Goal: Use online tool/utility: Utilize a website feature to perform a specific function

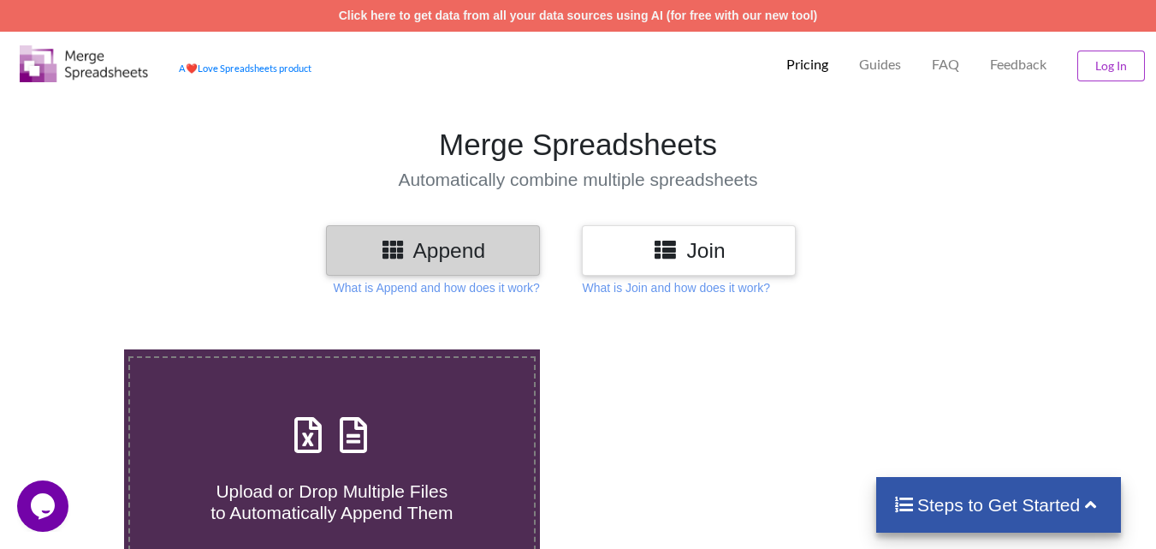
click at [684, 251] on h3 "Join" at bounding box center [689, 250] width 188 height 25
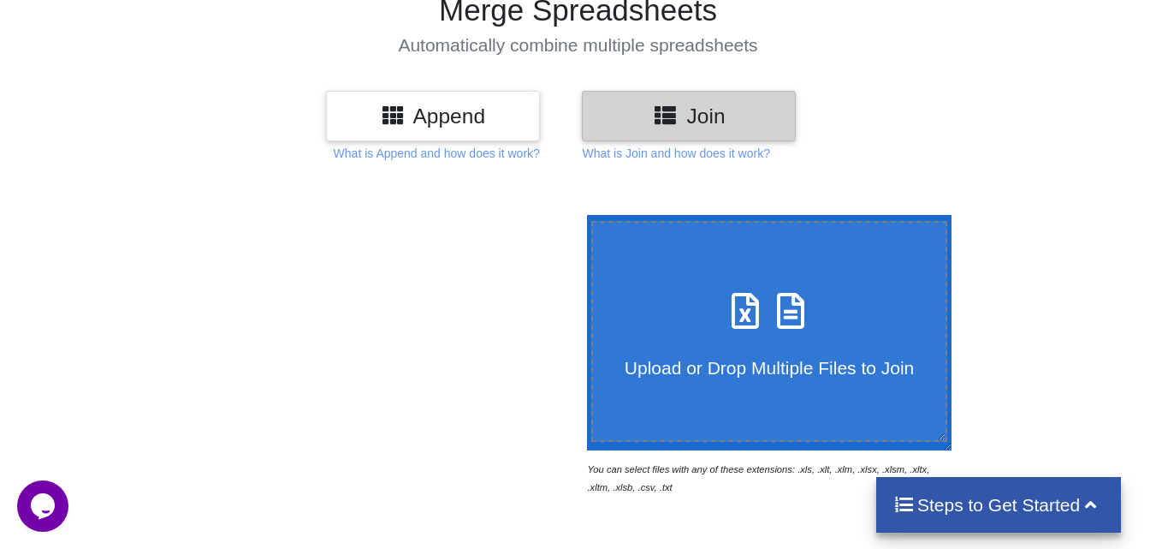
scroll to position [228, 0]
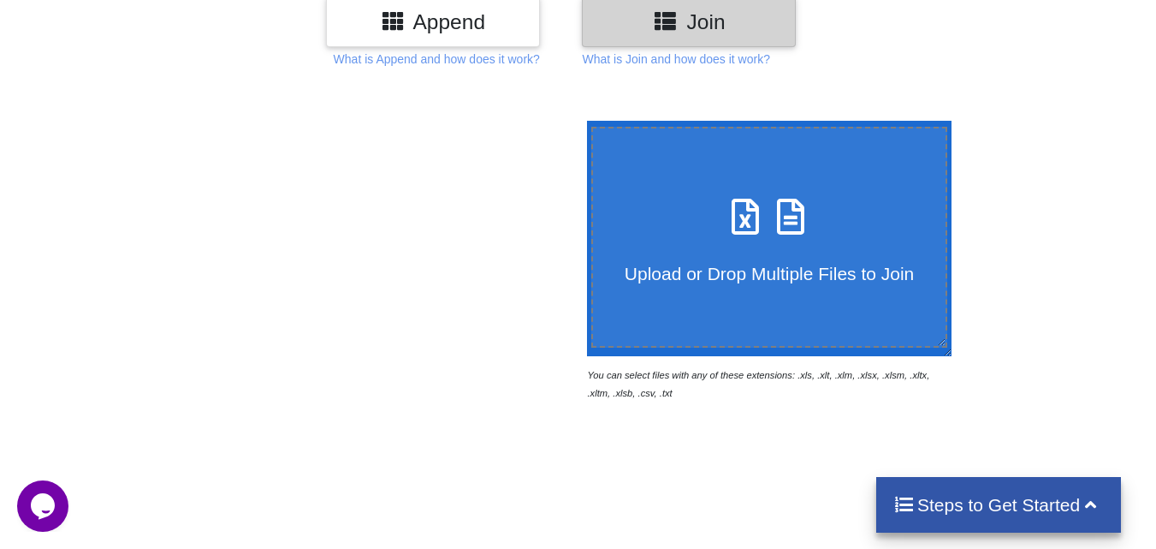
click at [719, 257] on h4 "Upload or Drop Multiple Files to Join" at bounding box center [769, 261] width 353 height 43
click at [583, 121] on input "Upload or Drop Multiple Files to Join" at bounding box center [583, 121] width 0 height 0
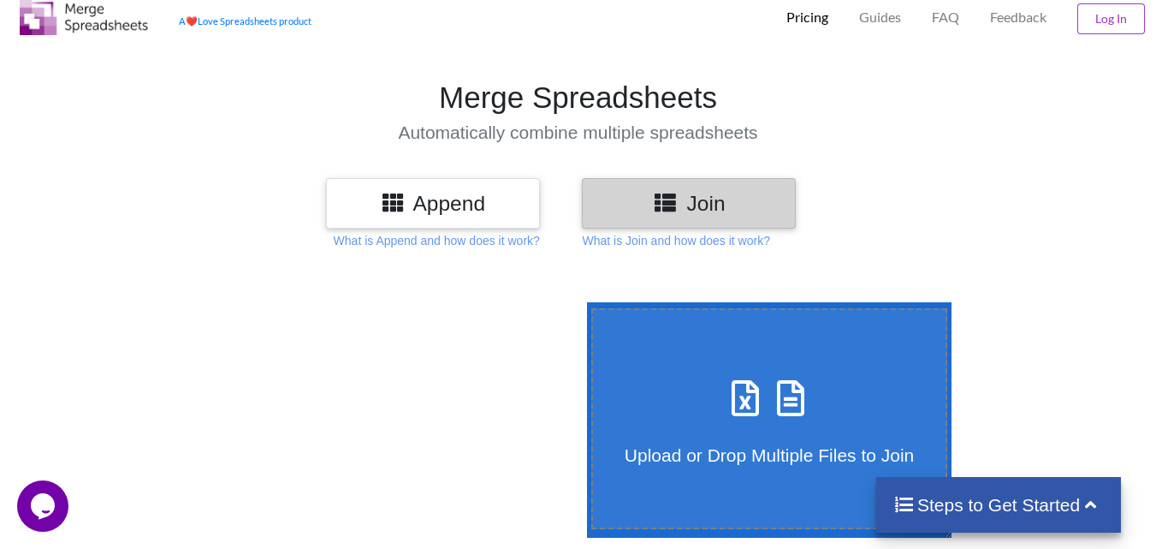
scroll to position [0, 0]
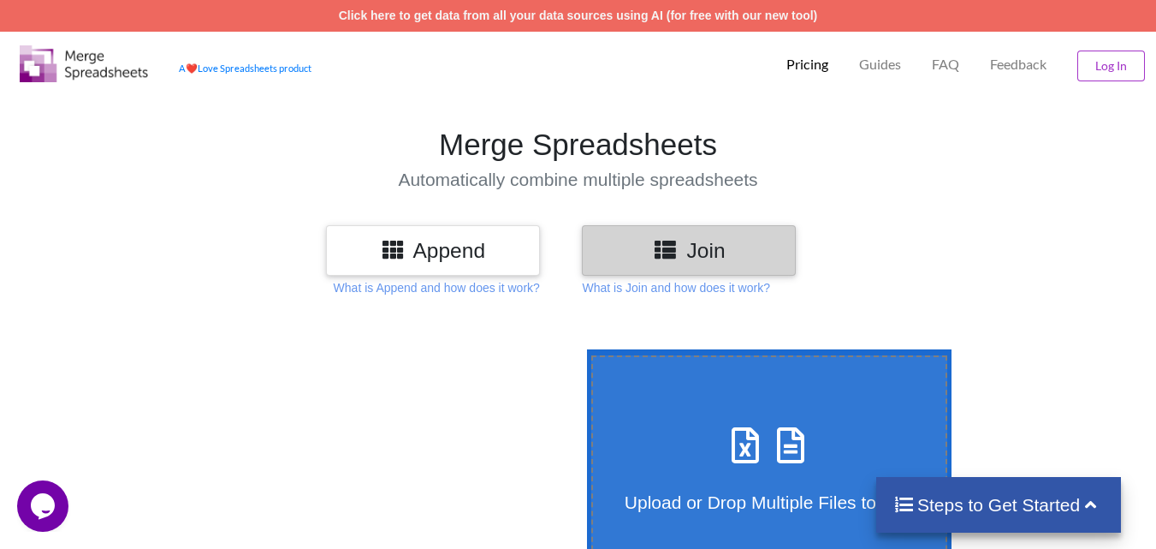
type input "C:\fakepath\INSPECTION REPORT Of Lashing Point 91-105.xlsx"
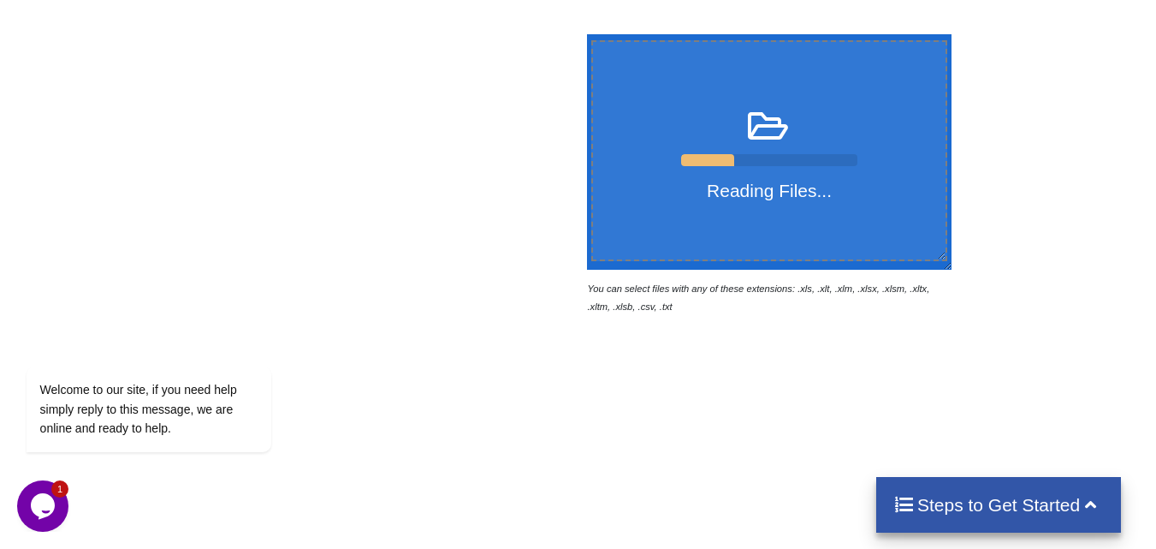
scroll to position [342, 0]
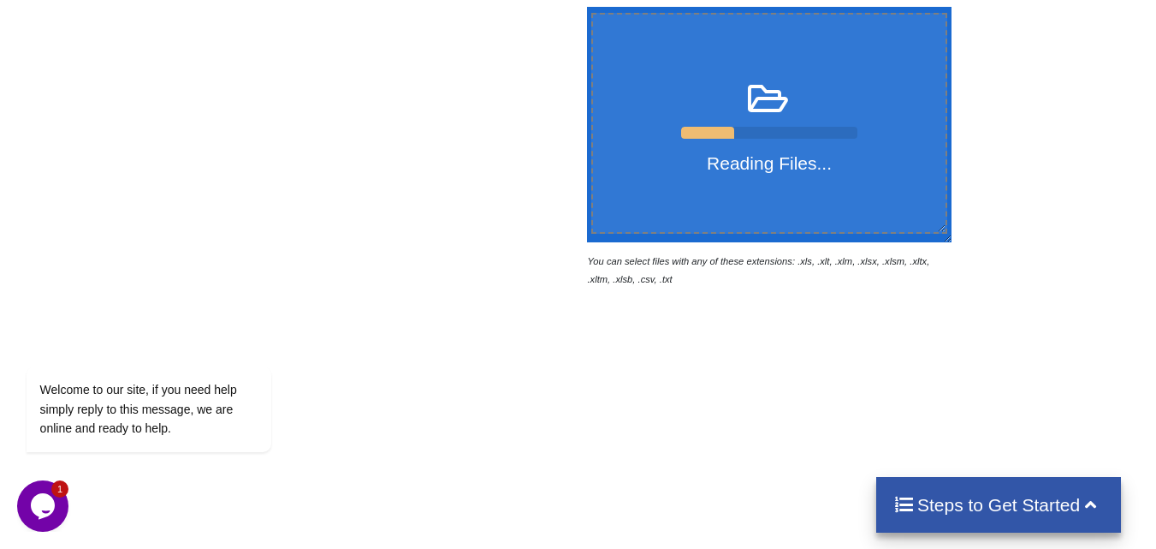
click at [1103, 508] on h4 "Steps to Get Started" at bounding box center [998, 504] width 211 height 21
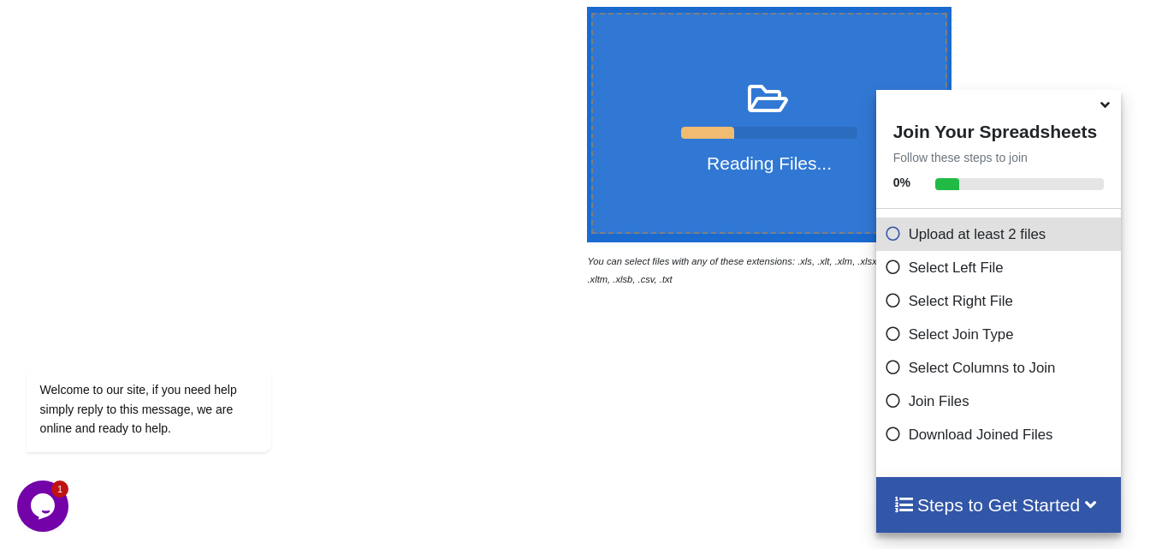
click at [765, 335] on div "Reading Files... You can select files with any of these extensions: .xls, .xlt,…" at bounding box center [578, 334] width 1156 height 727
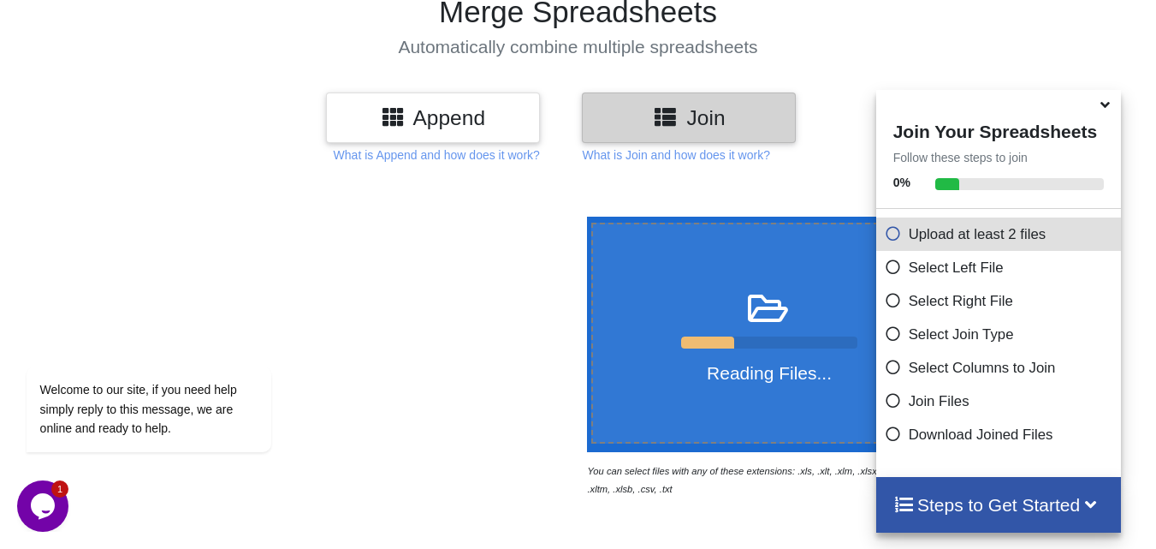
scroll to position [0, 0]
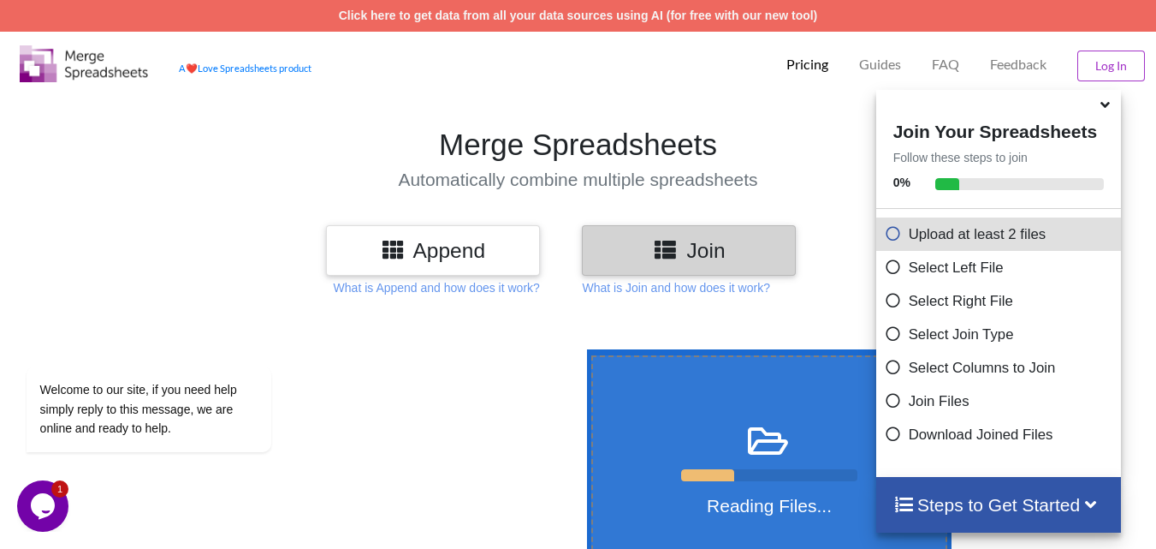
click at [708, 453] on div "Reading Files..." at bounding box center [769, 465] width 353 height 102
click at [583, 349] on input "Reading Files..." at bounding box center [583, 349] width 0 height 0
click at [633, 277] on div "Append Join What is Append and how does it work? What is Join and how does it w…" at bounding box center [578, 260] width 1156 height 71
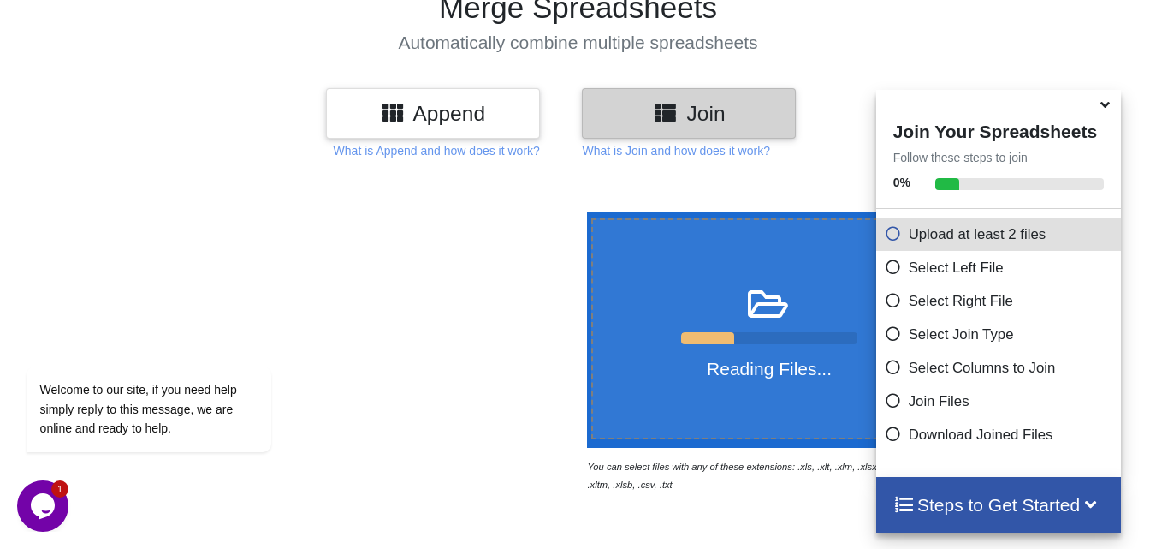
scroll to position [228, 0]
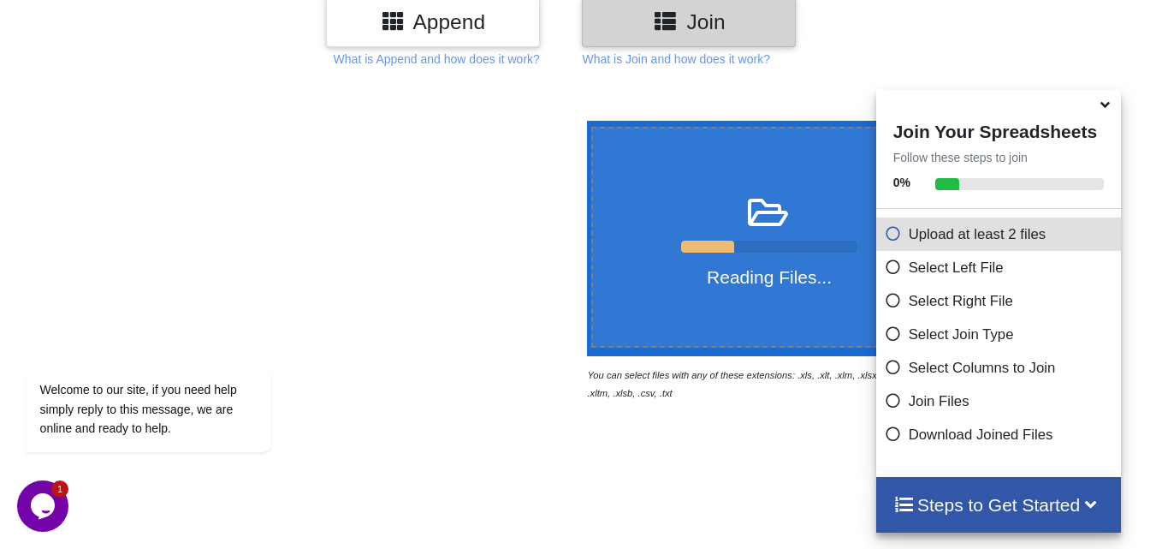
click at [757, 254] on div "Reading Files..." at bounding box center [769, 237] width 353 height 102
click at [583, 121] on input "Reading Files..." at bounding box center [583, 121] width 0 height 0
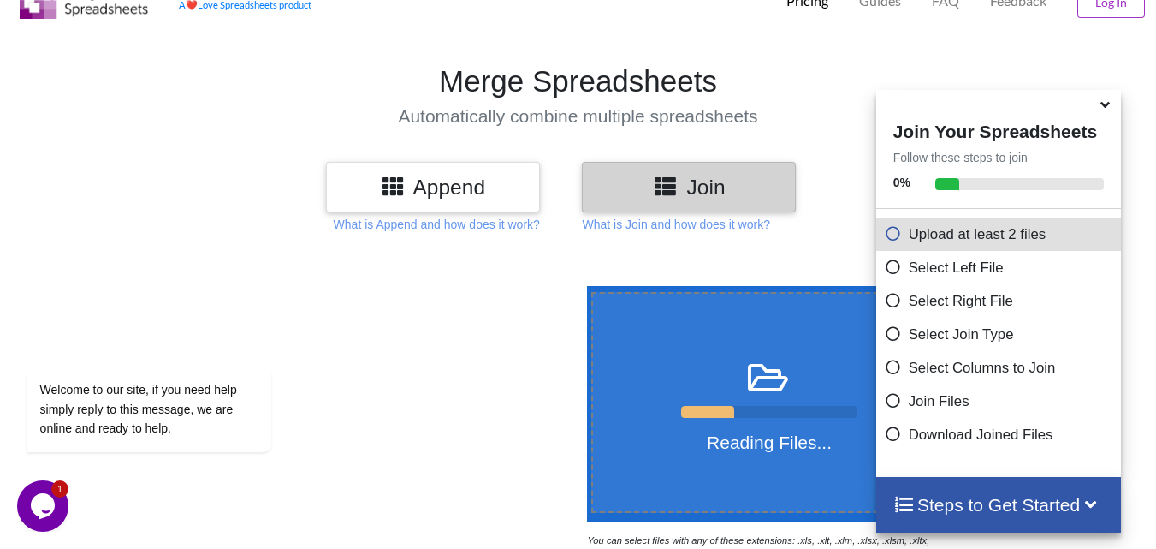
scroll to position [0, 0]
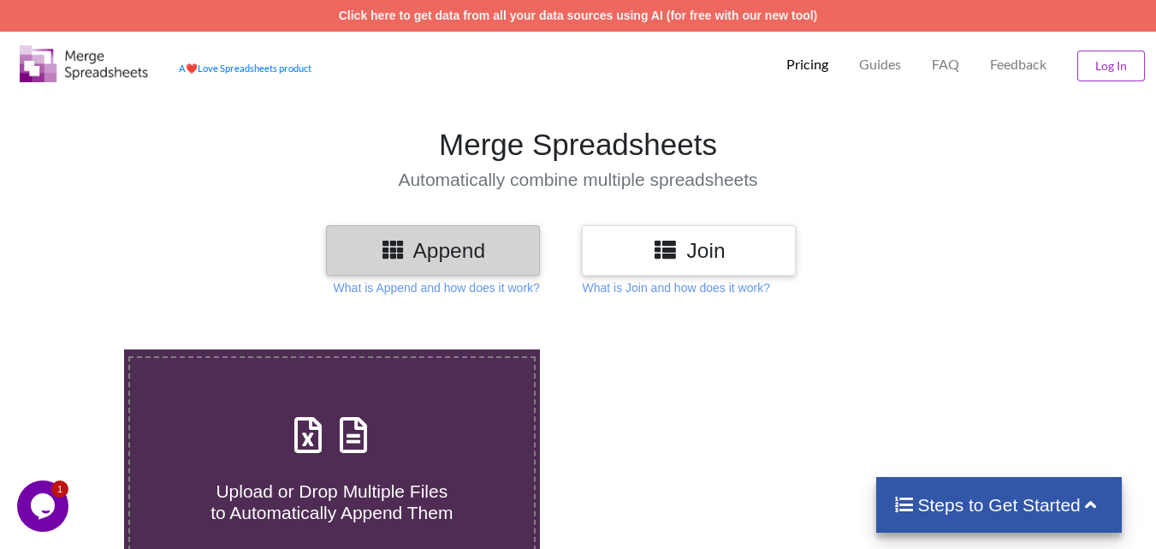
click at [675, 264] on div "Join" at bounding box center [689, 250] width 214 height 50
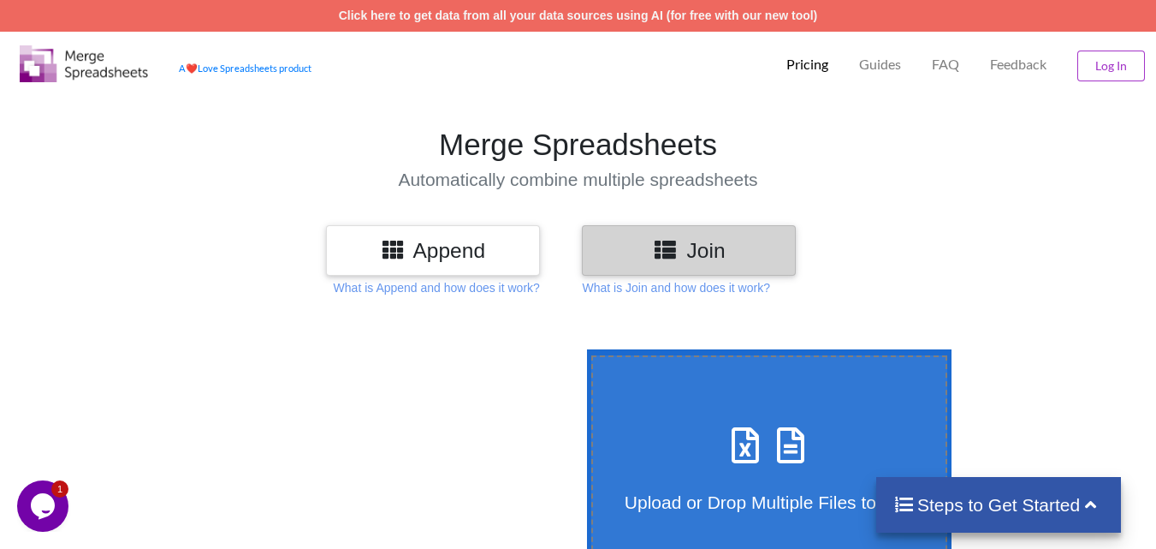
click at [420, 249] on h3 "Append" at bounding box center [433, 250] width 188 height 25
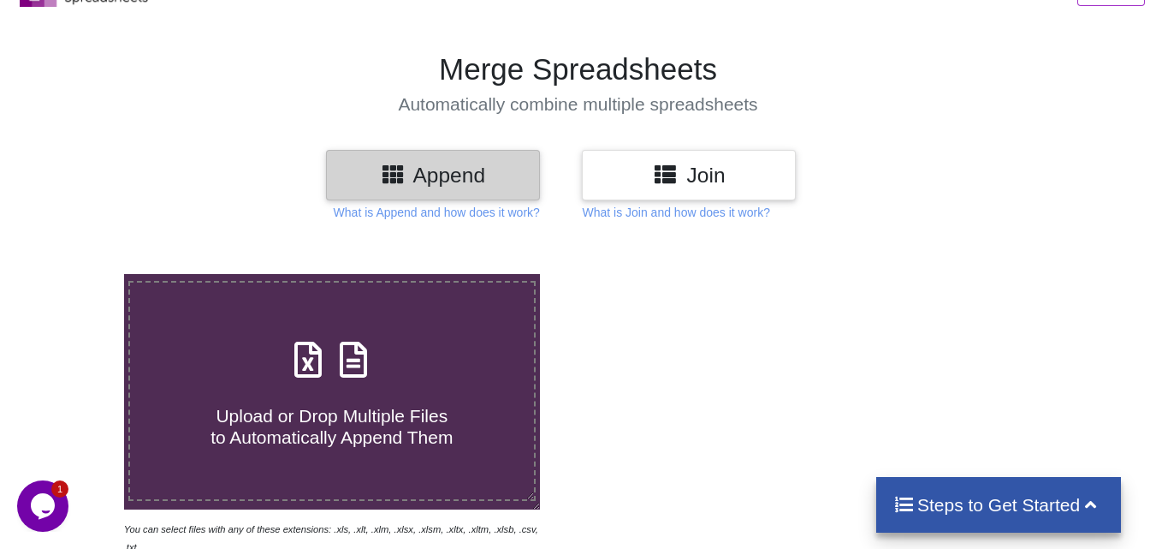
scroll to position [114, 0]
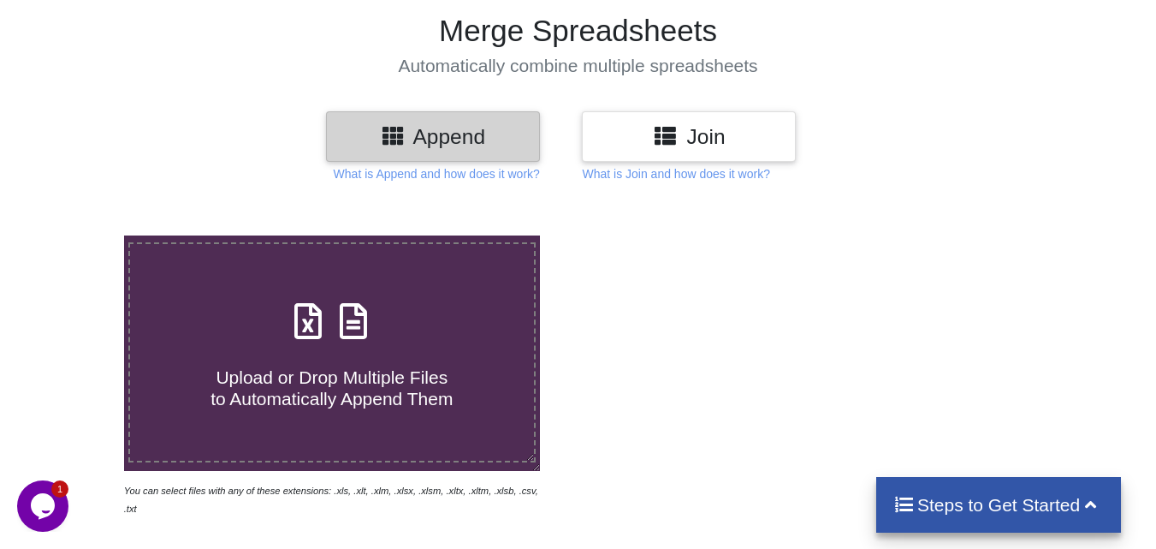
click at [793, 131] on div "Join" at bounding box center [689, 136] width 214 height 50
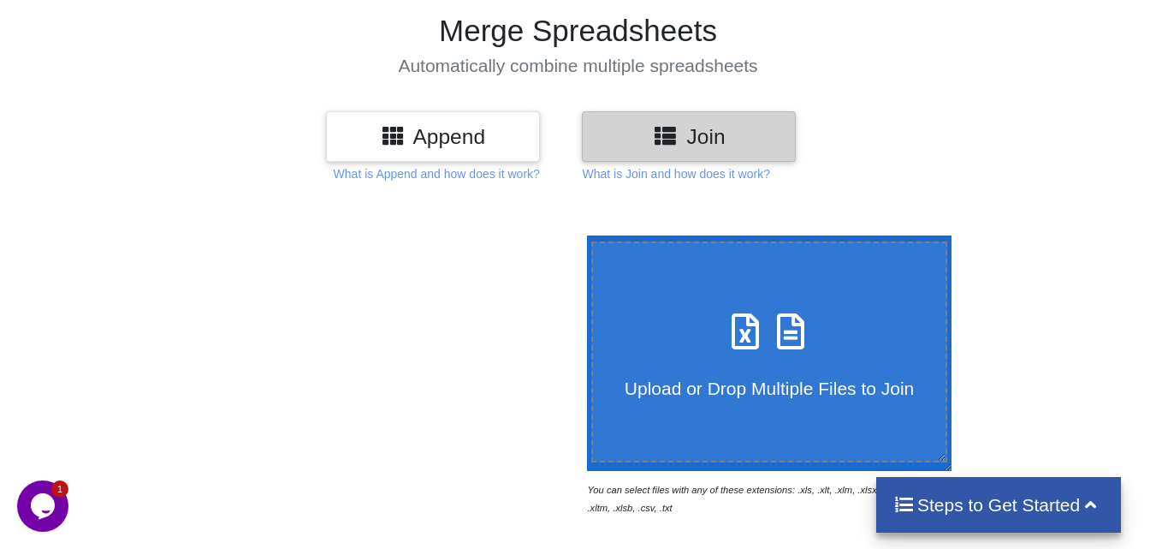
click at [762, 371] on h4 "Upload or Drop Multiple Files to Join" at bounding box center [769, 376] width 353 height 43
click at [583, 235] on input "Upload or Drop Multiple Files to Join" at bounding box center [583, 235] width 0 height 0
type input "C:\fakepath\INSPECTION REPORT Of Lashing Point 91-105.xlsx"
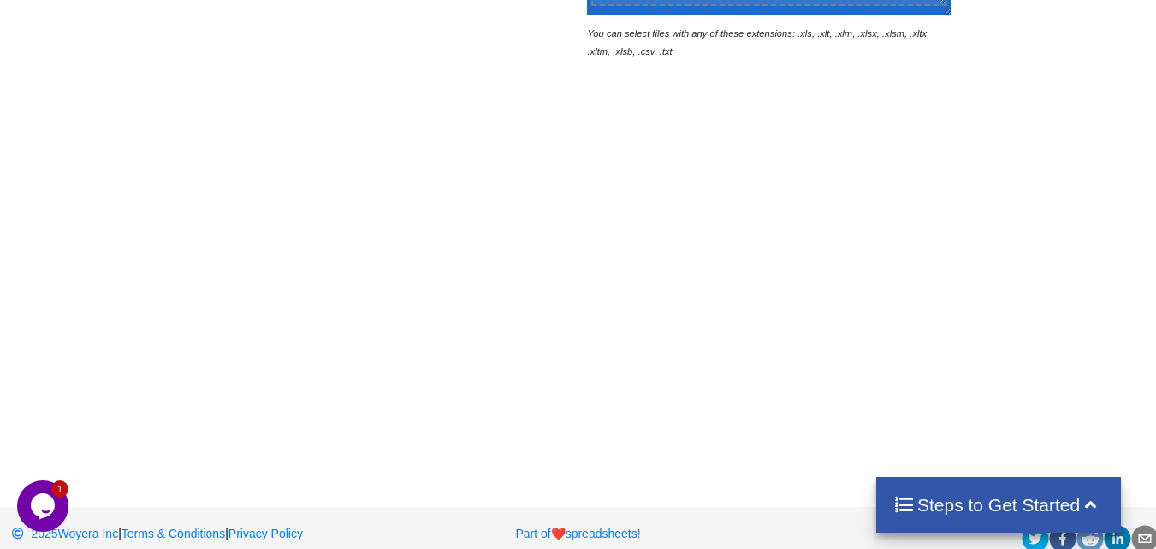
scroll to position [571, 0]
click at [1011, 509] on h4 "Steps to Get Started" at bounding box center [998, 504] width 211 height 21
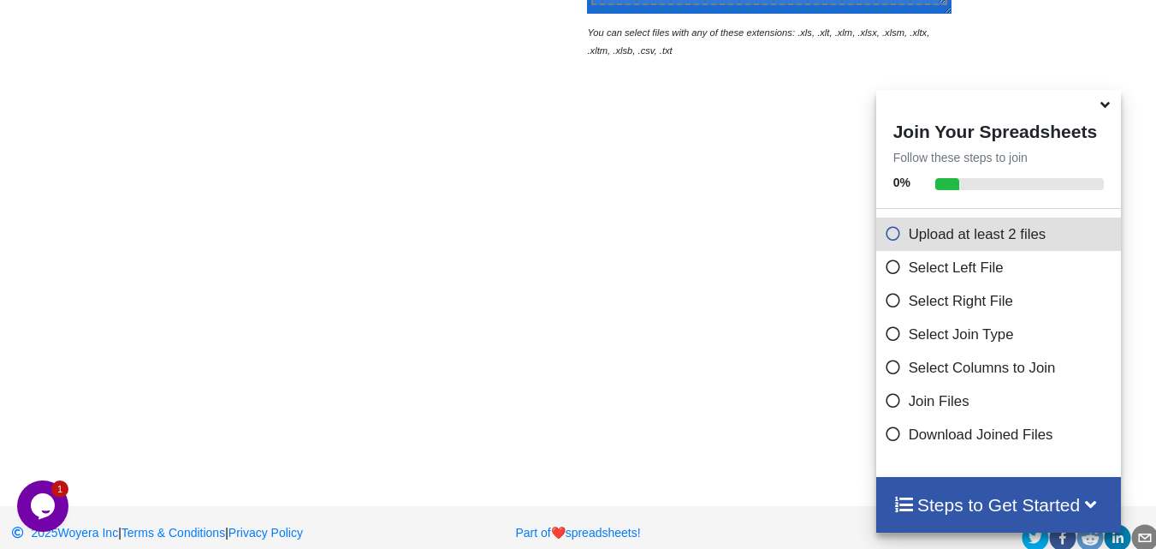
click at [919, 245] on p "Upload at least 2 files" at bounding box center [1001, 233] width 233 height 21
click at [881, 250] on div "Upload at least 2 files" at bounding box center [999, 233] width 246 height 33
click at [898, 276] on p "Select Left File" at bounding box center [1001, 267] width 233 height 21
click at [885, 271] on icon at bounding box center [893, 264] width 17 height 15
click at [886, 271] on icon at bounding box center [893, 264] width 17 height 15
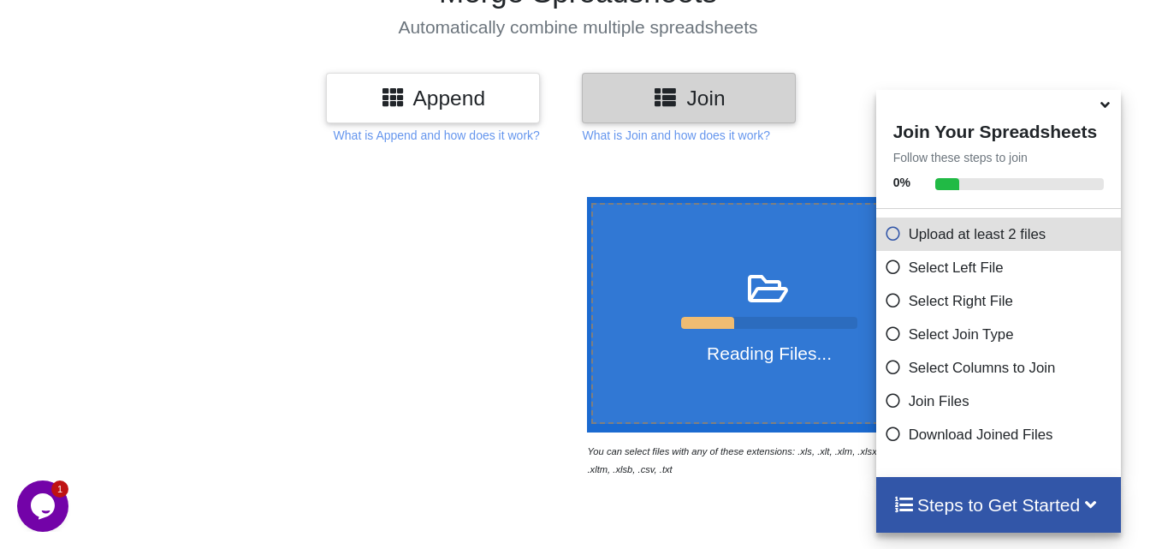
scroll to position [114, 0]
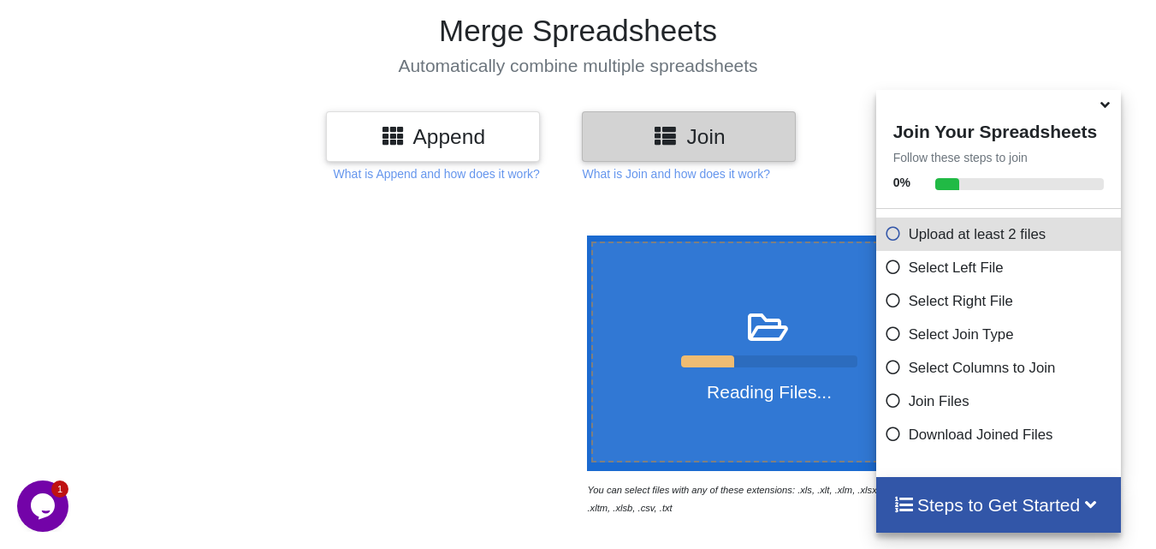
click at [33, 495] on icon "Opens Chat This icon Opens the chat window." at bounding box center [42, 505] width 27 height 27
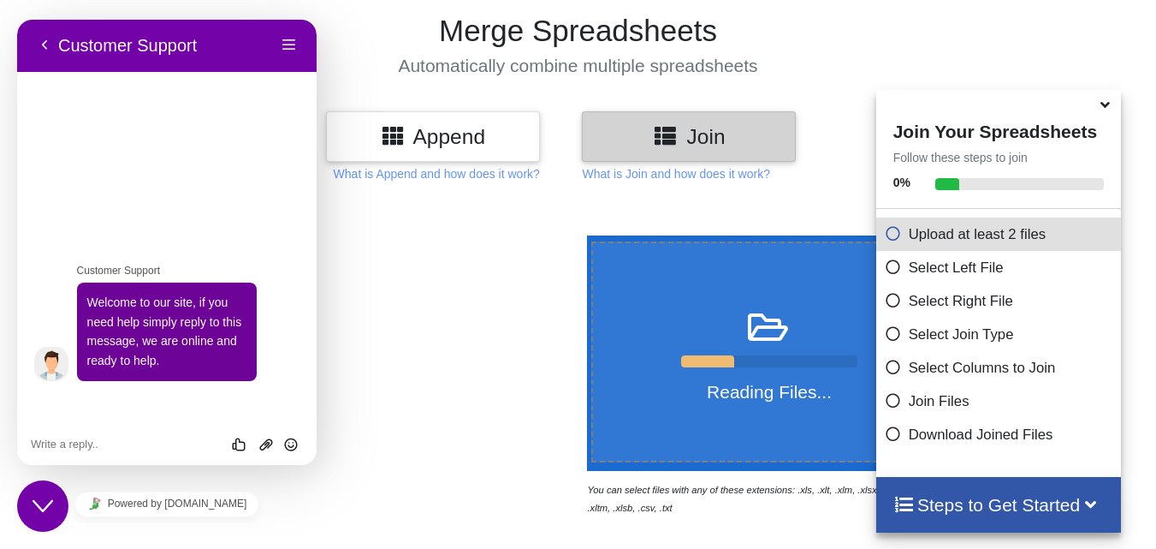
click at [367, 435] on div at bounding box center [332, 375] width 492 height 281
click at [372, 238] on div at bounding box center [332, 375] width 492 height 281
click at [56, 49] on button "Back" at bounding box center [44, 46] width 27 height 26
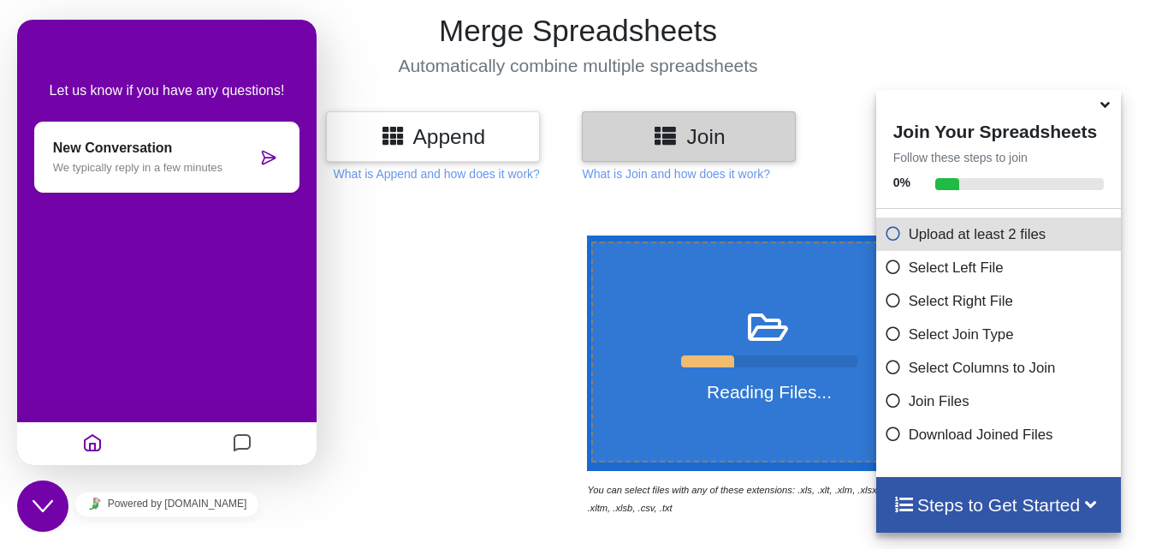
click at [100, 449] on icon "Home" at bounding box center [92, 443] width 21 height 33
click at [33, 523] on button "Close Chat This icon closes the chat window." at bounding box center [42, 505] width 51 height 51
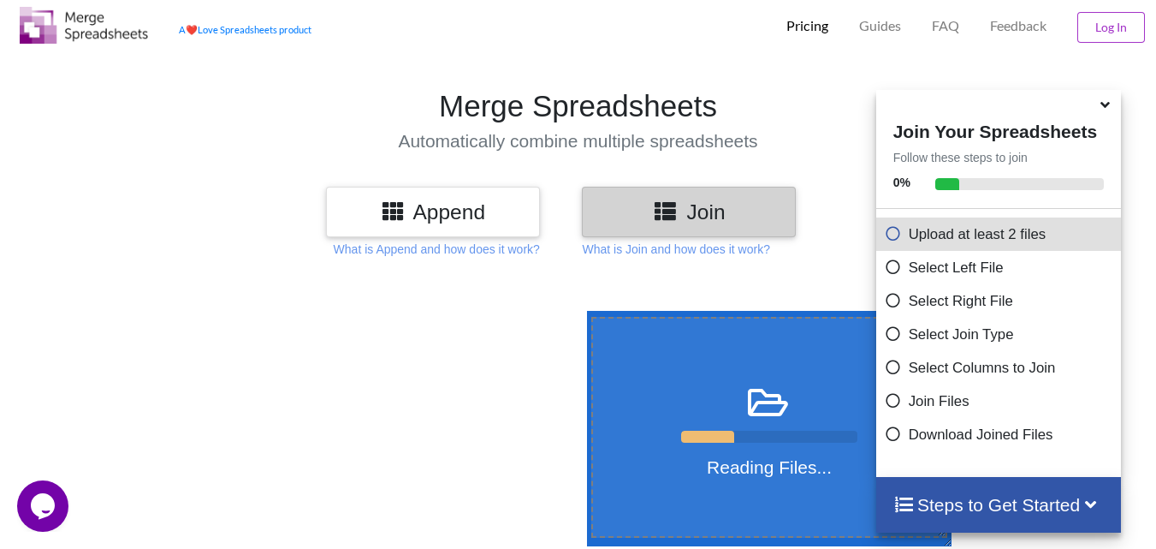
scroll to position [0, 0]
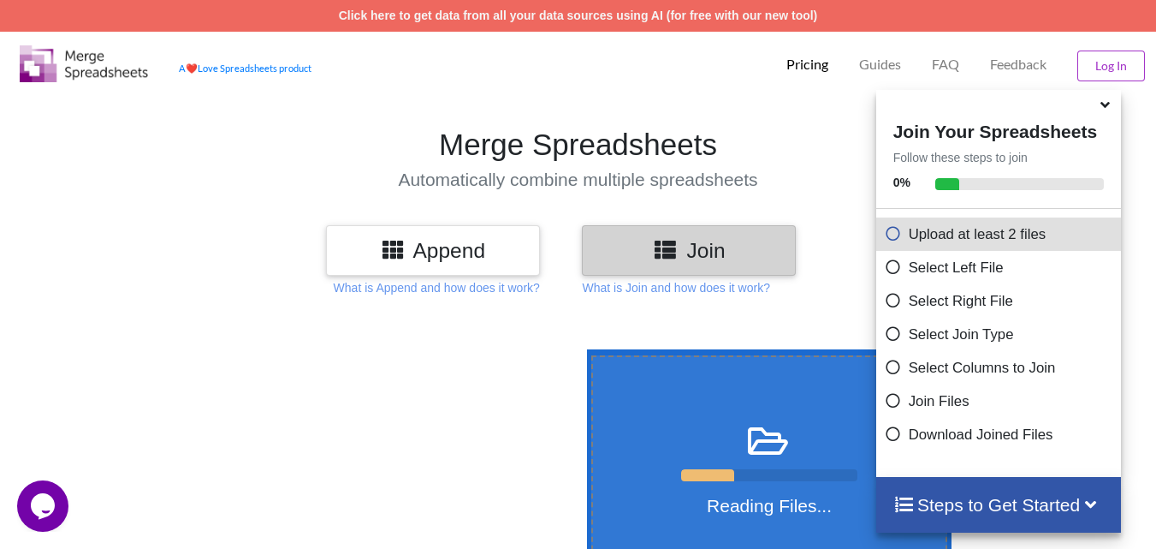
click at [1091, 128] on h4 "Join Your Spreadsheets" at bounding box center [999, 129] width 246 height 26
click at [1107, 72] on button "Log In" at bounding box center [1111, 65] width 68 height 31
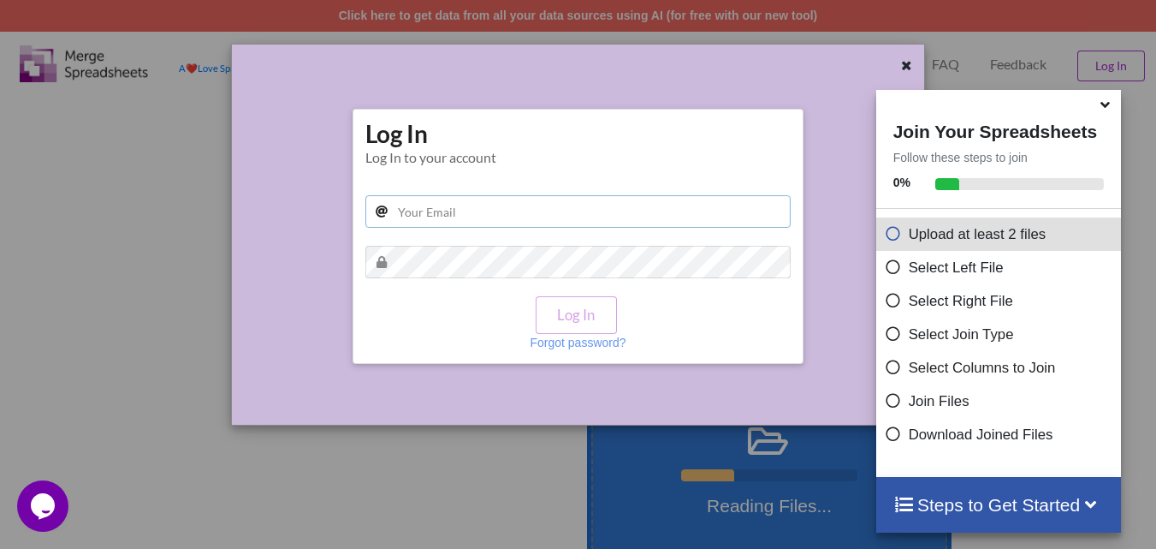
click at [501, 209] on input "text" at bounding box center [578, 211] width 426 height 33
type input "mabrur.lasmks@gmail.com"
click at [898, 68] on div at bounding box center [908, 67] width 21 height 21
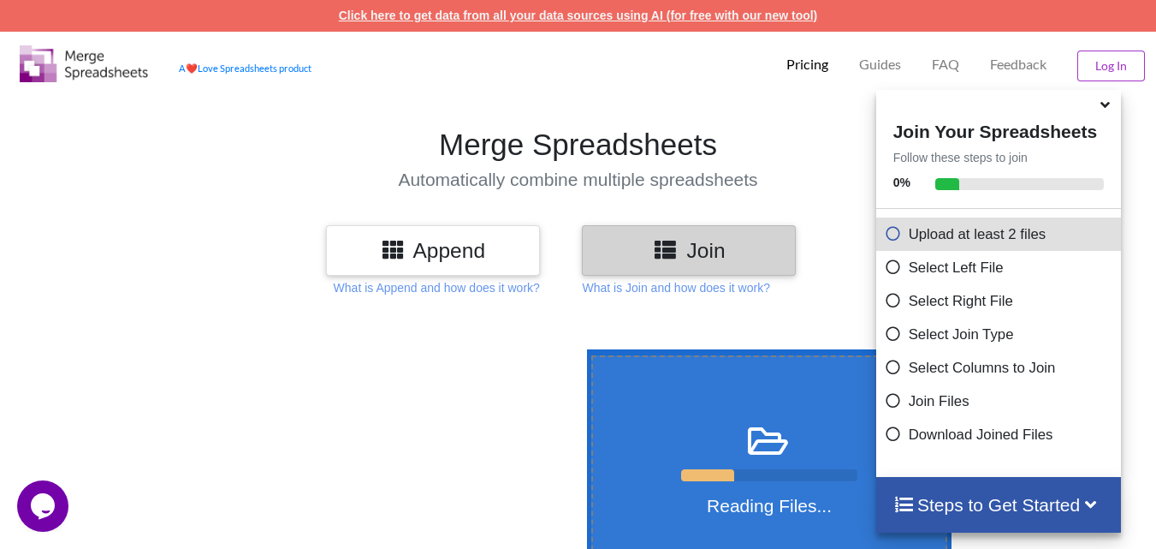
click at [446, 9] on link "Click here to get data from all your data sources using AI (for free with our n…" at bounding box center [578, 16] width 479 height 14
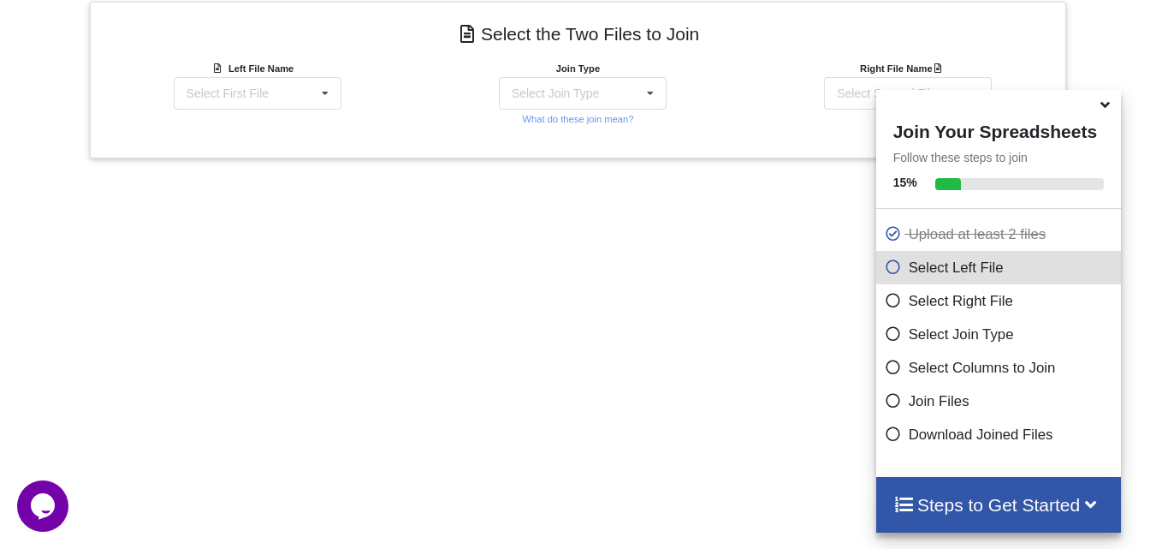
scroll to position [682, 0]
click at [876, 275] on div "Select Left File" at bounding box center [999, 267] width 246 height 33
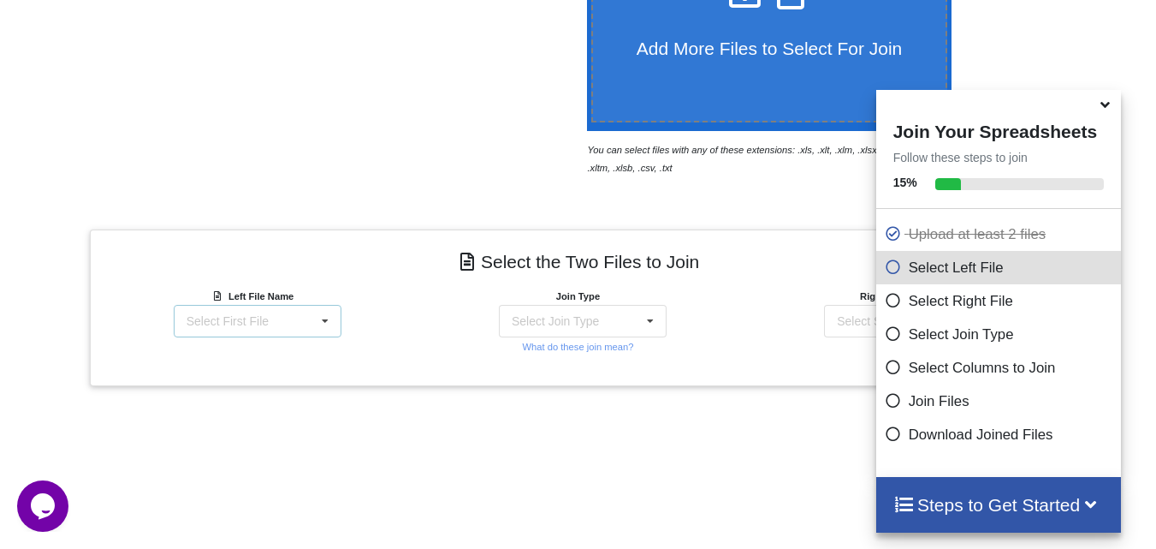
click at [315, 323] on icon at bounding box center [325, 322] width 26 height 32
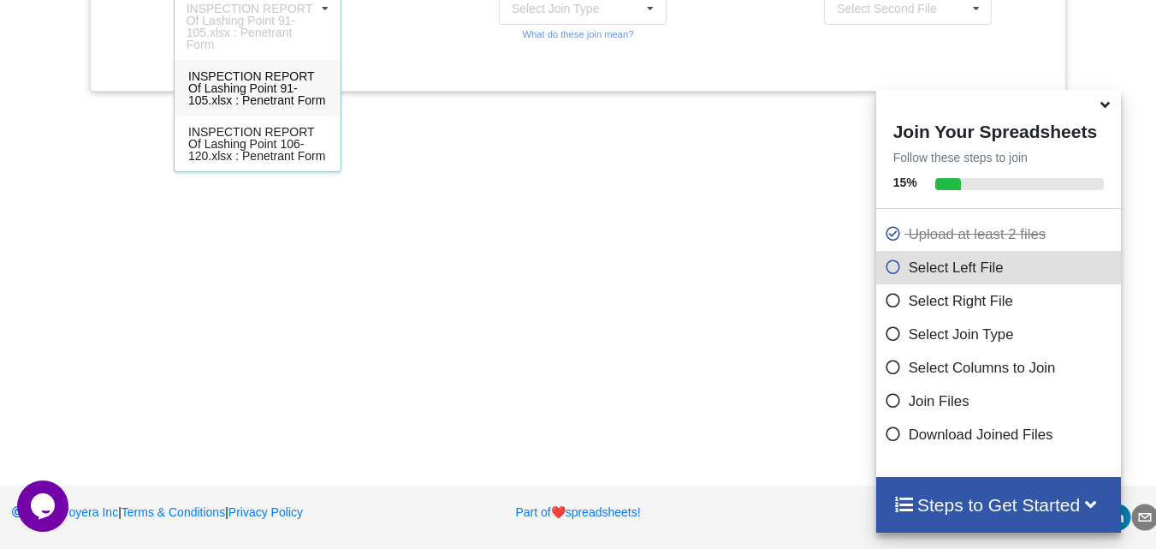
scroll to position [537, 0]
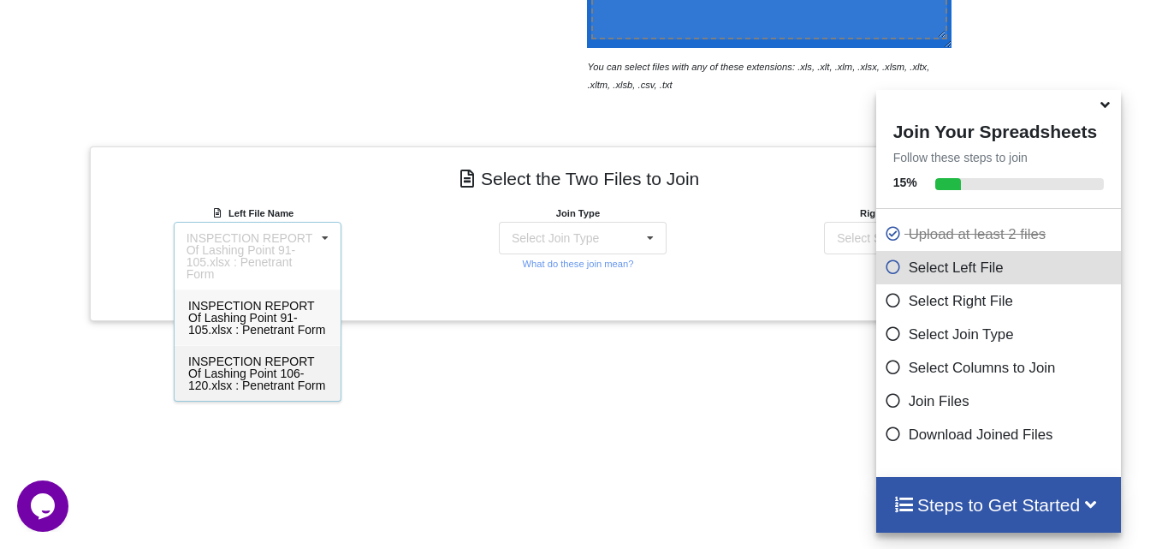
click at [276, 372] on span "INSPECTION REPORT Of Lashing Point 106-120.xlsx : Penetrant Form" at bounding box center [256, 373] width 137 height 38
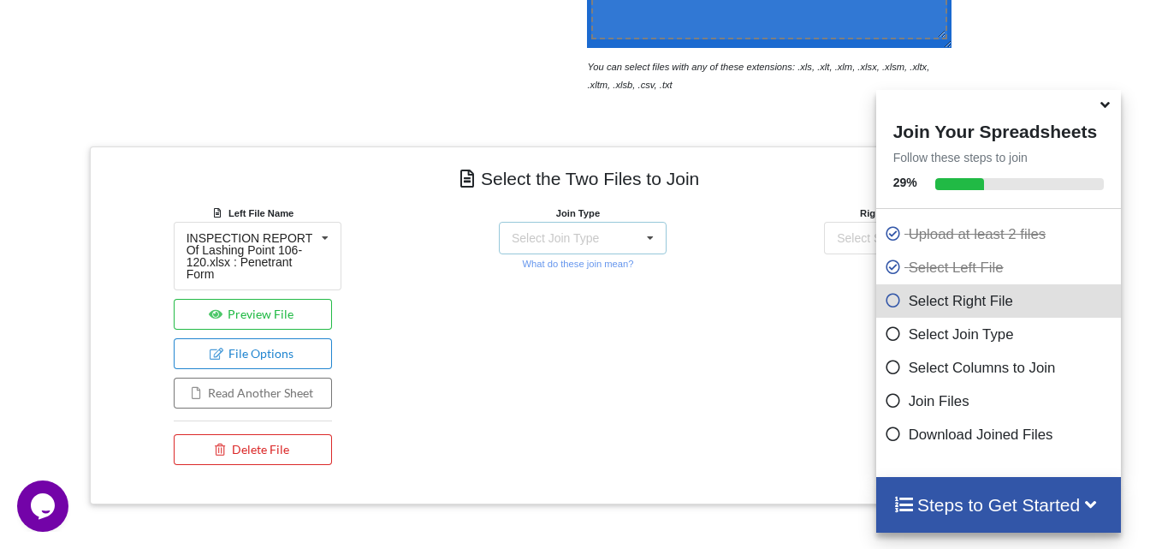
click at [583, 241] on div "Select Join Type" at bounding box center [555, 238] width 87 height 12
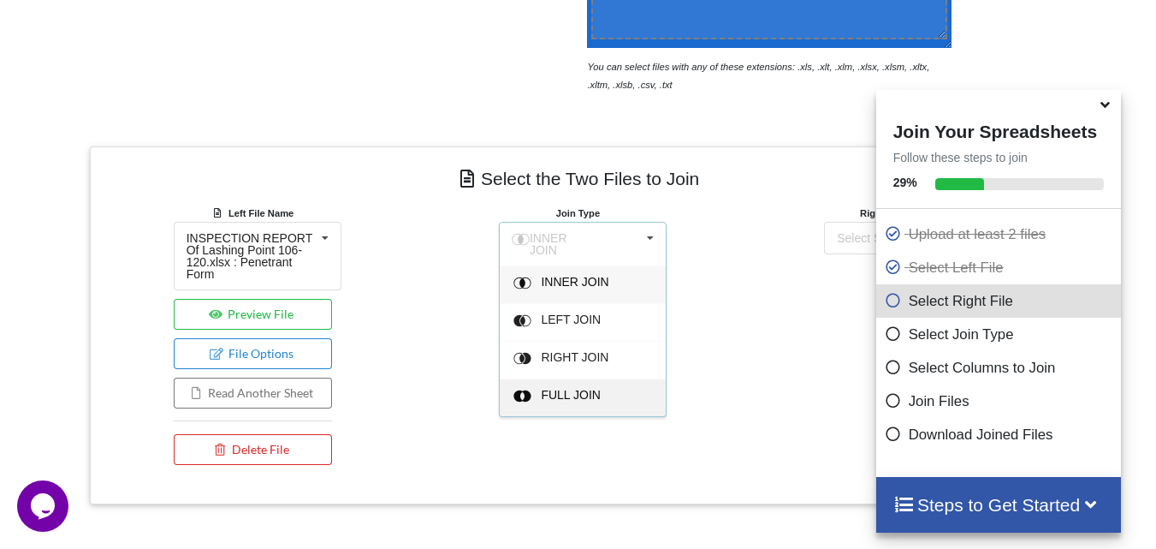
click at [555, 388] on span "FULL JOIN" at bounding box center [571, 395] width 60 height 14
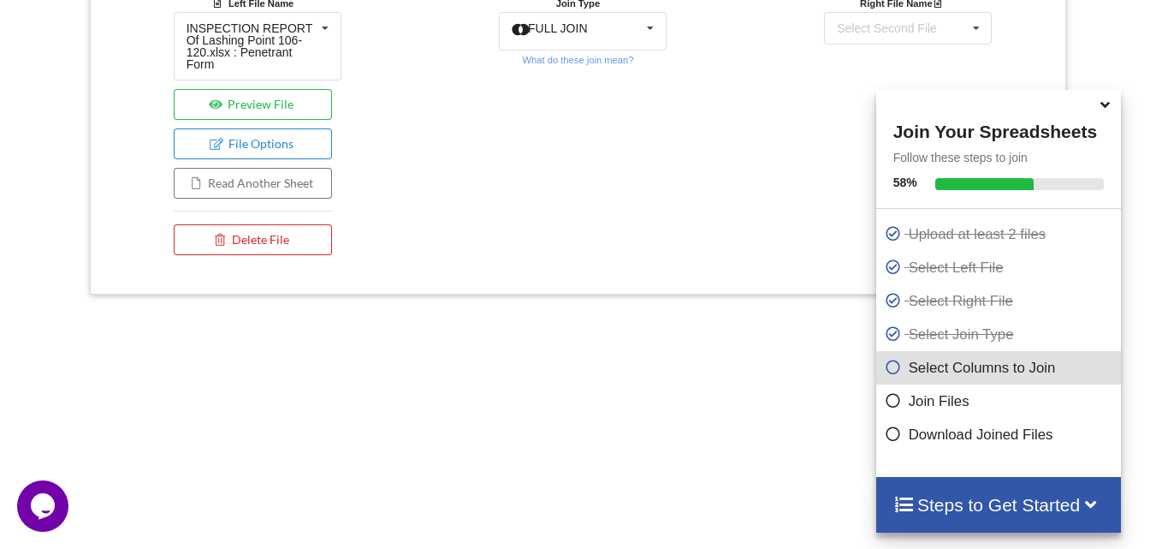
scroll to position [755, 0]
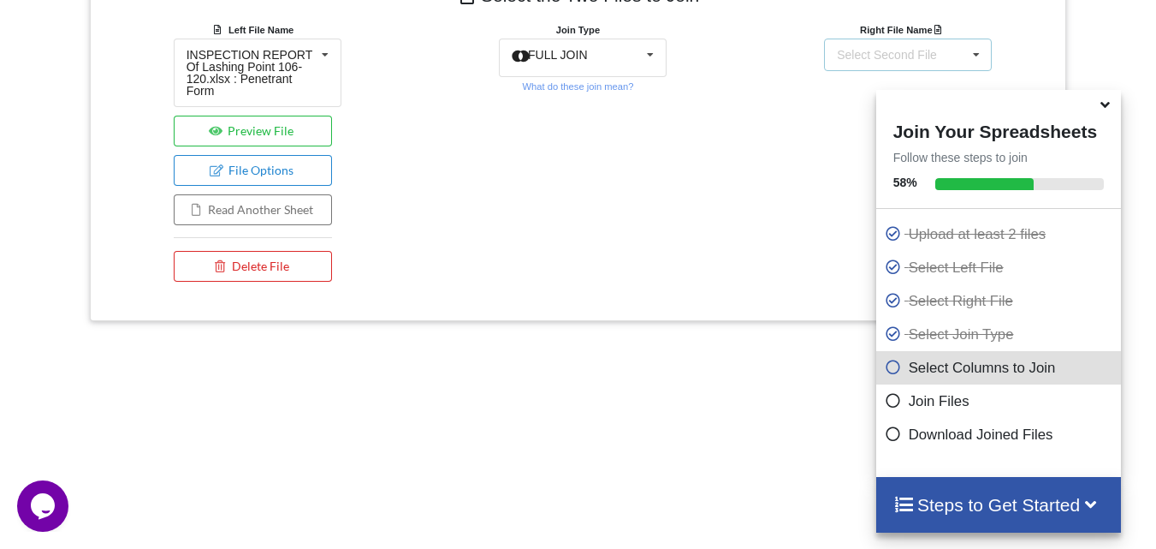
click at [892, 57] on div "Select Second File" at bounding box center [887, 55] width 100 height 12
click at [845, 133] on span "INSPECTION REPORT Of Lashing Point 91-105.xlsx : Penetrant Form" at bounding box center [907, 135] width 137 height 38
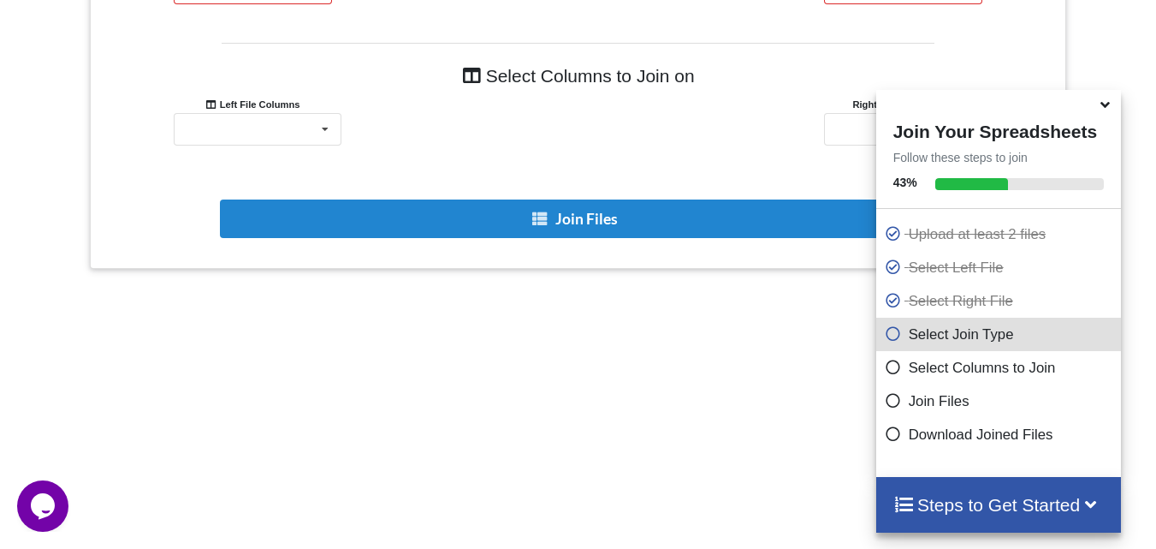
scroll to position [983, 0]
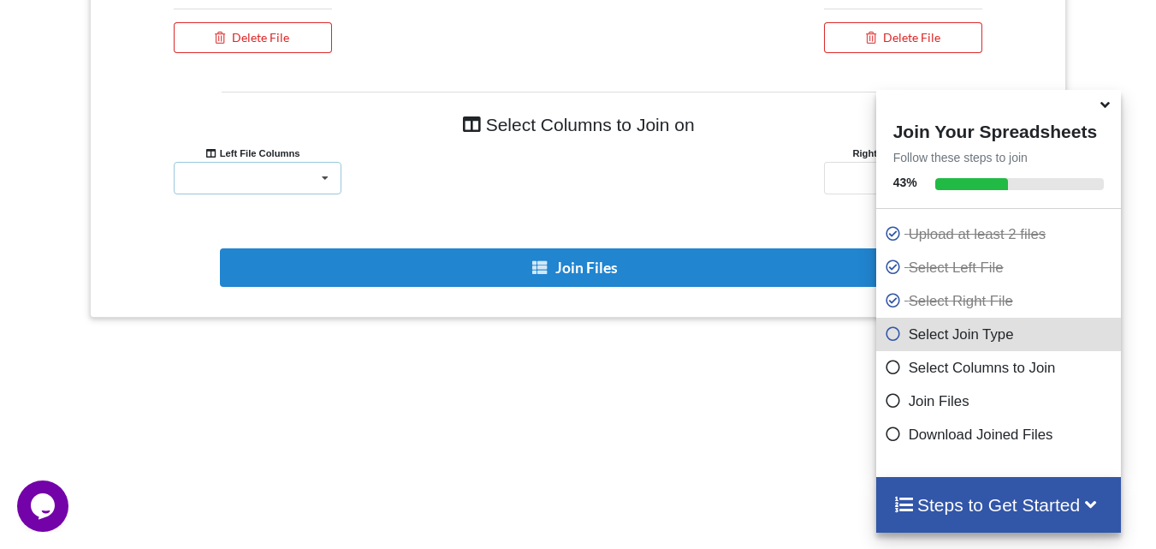
click at [259, 164] on div "Unnamed: 0 Unnamed: 1 Unnamed: 2 PENETRANT TEST REPORT Unnamed: 4 Unnamed: 5 Un…" at bounding box center [258, 178] width 168 height 33
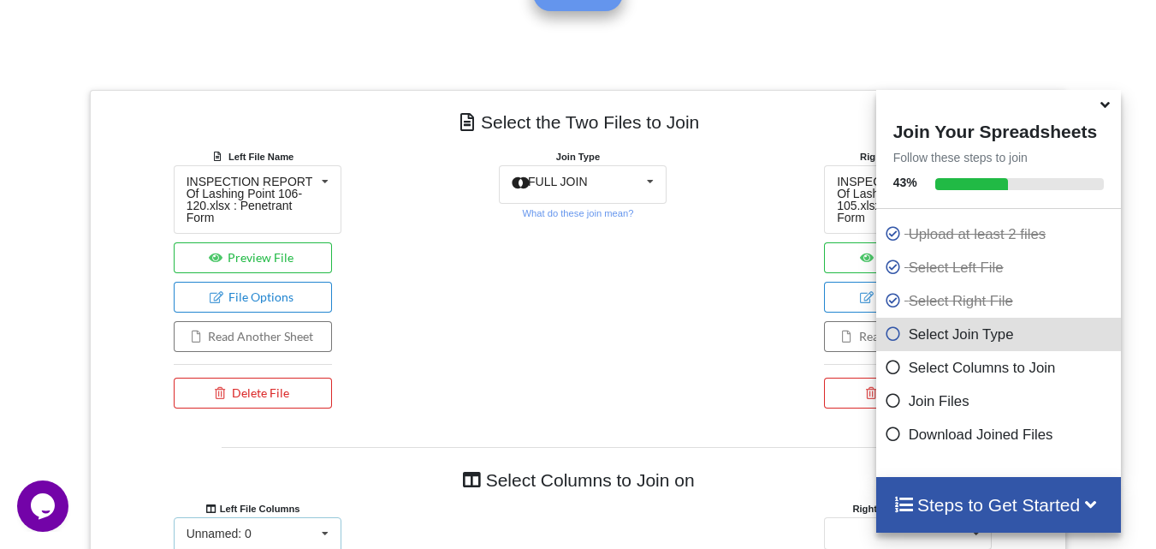
scroll to position [606, 0]
